Goal: Information Seeking & Learning: Learn about a topic

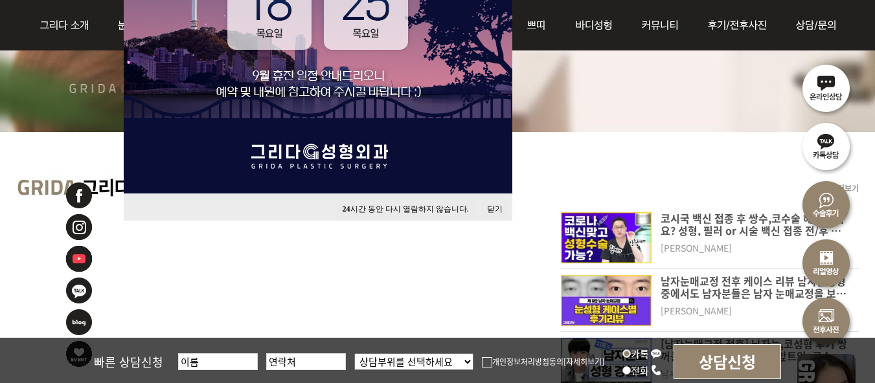
scroll to position [453, 0]
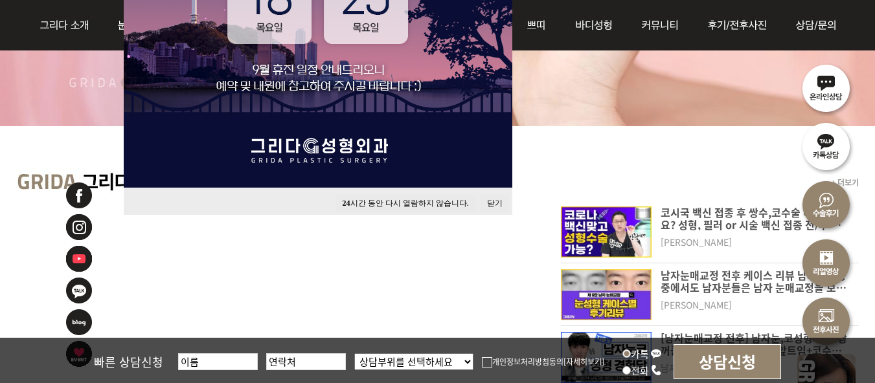
click at [495, 205] on button "닫기" at bounding box center [494, 203] width 28 height 17
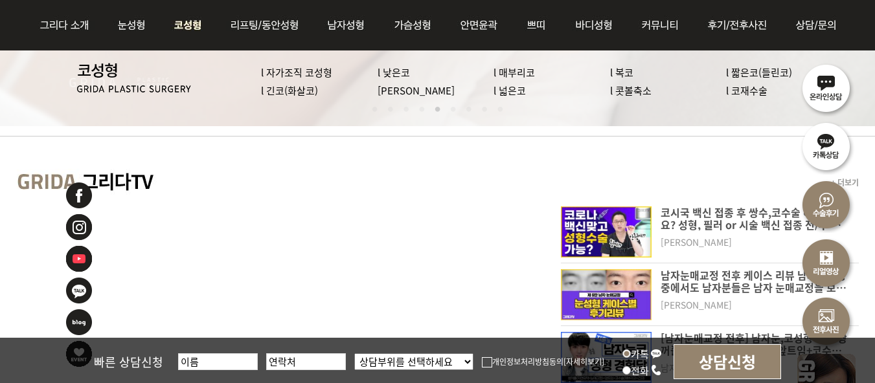
click at [738, 93] on link "l 코재수술" at bounding box center [746, 91] width 41 height 14
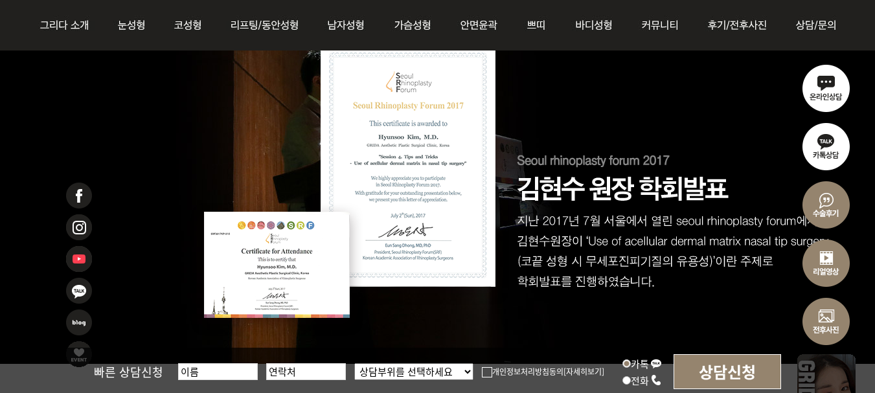
scroll to position [6805, 0]
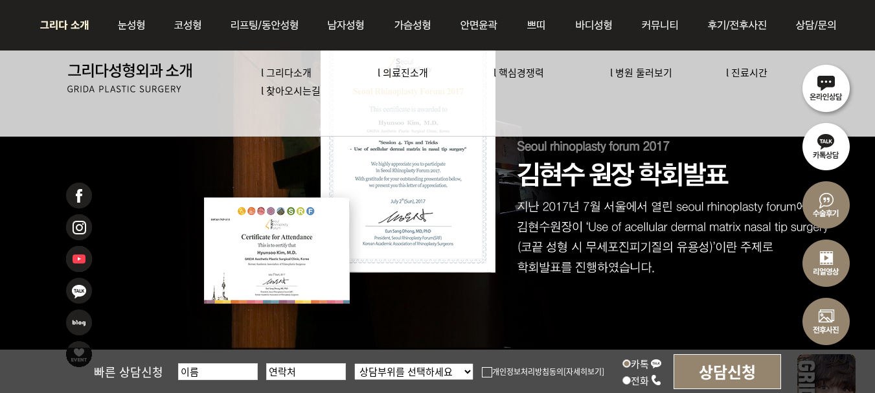
click at [78, 27] on img at bounding box center [68, 25] width 70 height 51
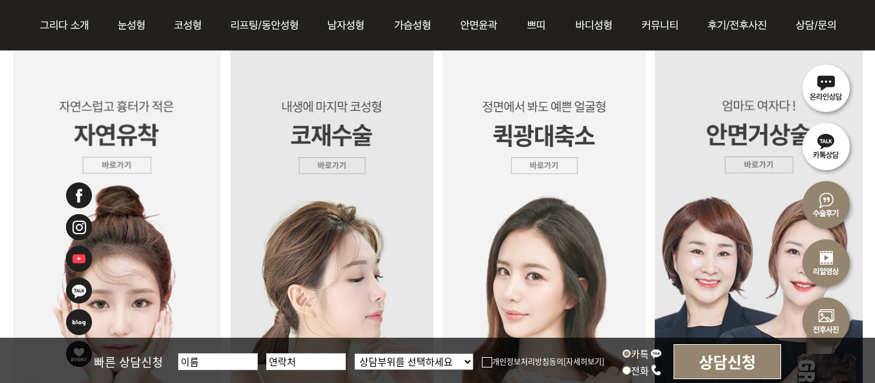
scroll to position [3302, 0]
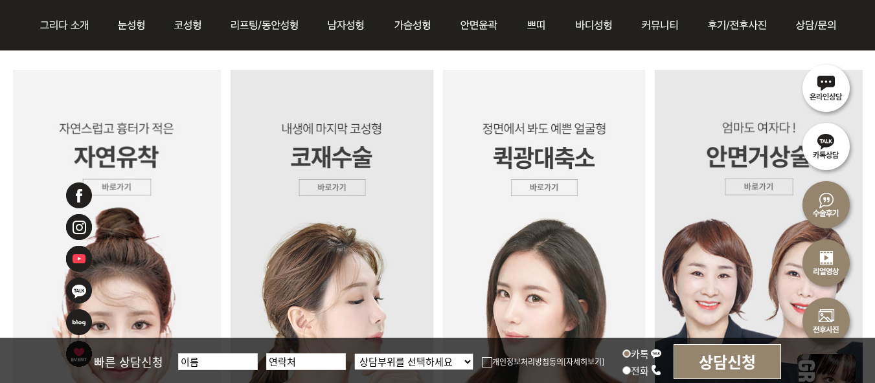
click at [332, 185] on img at bounding box center [331, 262] width 212 height 385
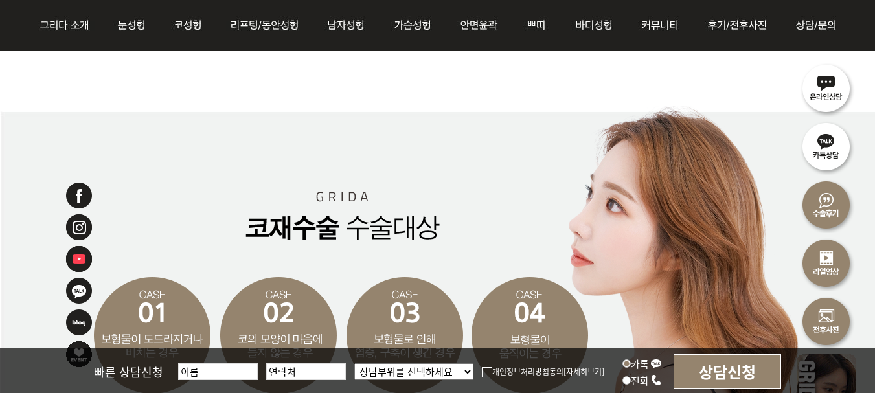
scroll to position [1878, 0]
